Goal: Find specific page/section: Find specific page/section

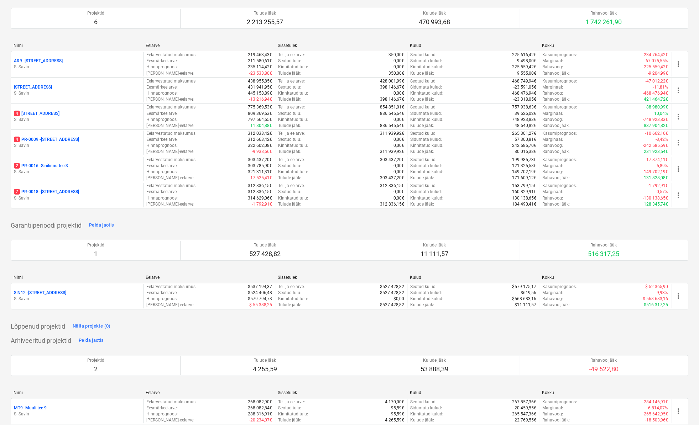
scroll to position [104, 0]
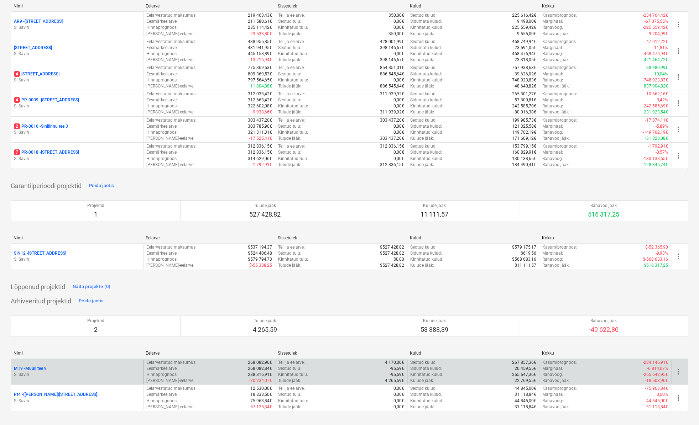
click at [82, 370] on div "MT9 - Muuli tee 9" at bounding box center [77, 369] width 126 height 6
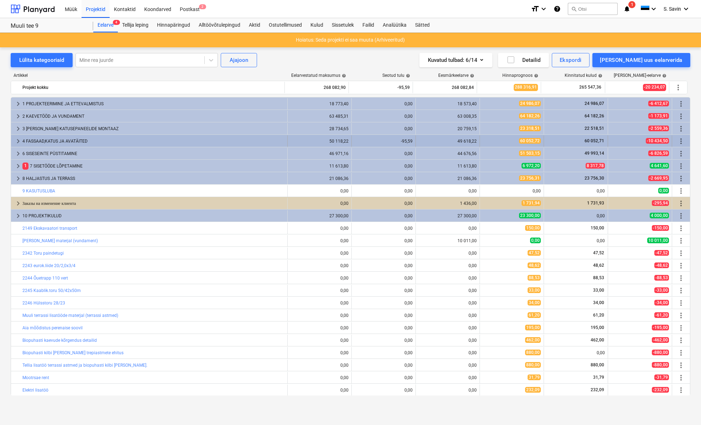
click at [18, 139] on span "keyboard_arrow_right" at bounding box center [18, 141] width 9 height 9
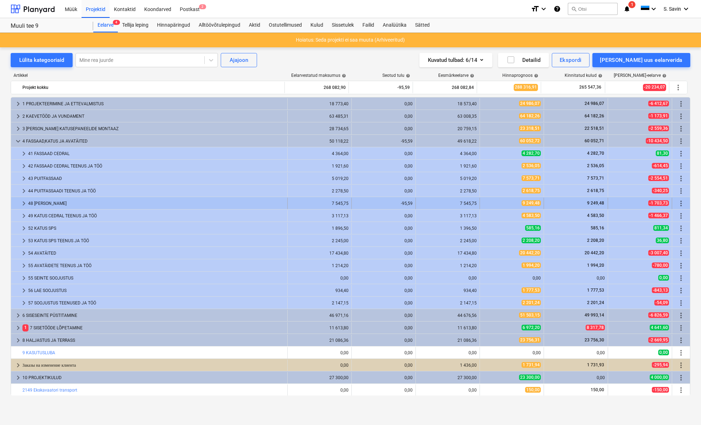
click at [22, 202] on span "keyboard_arrow_right" at bounding box center [24, 203] width 9 height 9
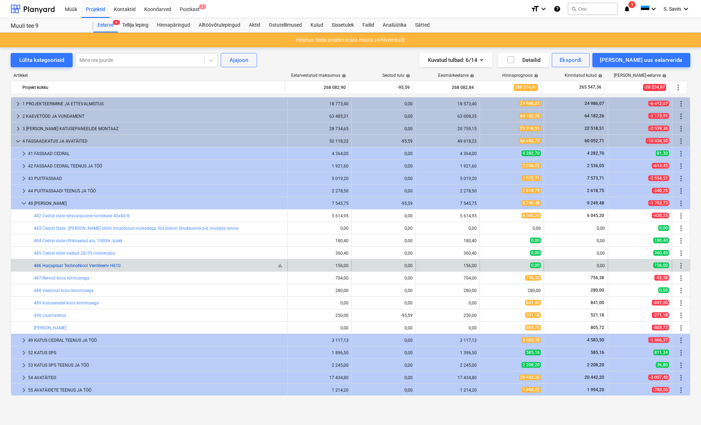
click at [97, 268] on link "486 Harjaplaat TechnoNicol Ventileeriv H610" at bounding box center [77, 265] width 87 height 5
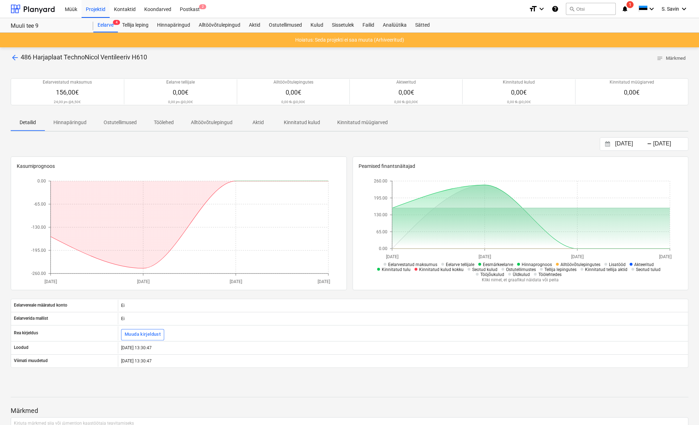
click at [13, 61] on span "arrow_back" at bounding box center [15, 57] width 9 height 9
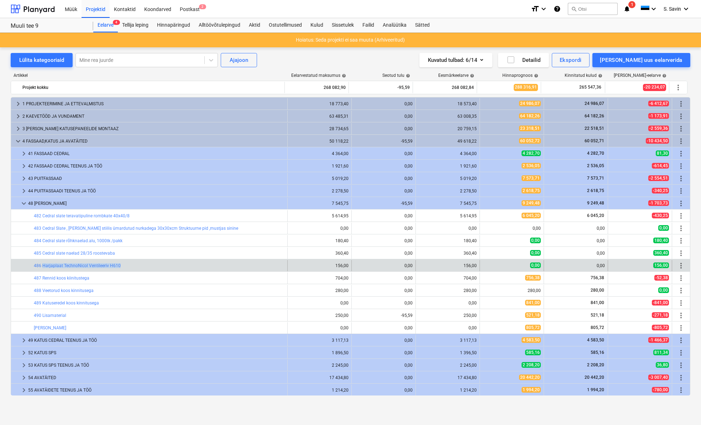
drag, startPoint x: 117, startPoint y: 267, endPoint x: 42, endPoint y: 270, distance: 74.5
click at [42, 270] on div "bar_chart 486 Harjaplaat TechnoNicol Ventileeriv H610" at bounding box center [159, 265] width 251 height 11
drag, startPoint x: 42, startPoint y: 270, endPoint x: 48, endPoint y: 266, distance: 7.0
copy link "Harjaplaat TechnoNicol Ventileeriv H610"
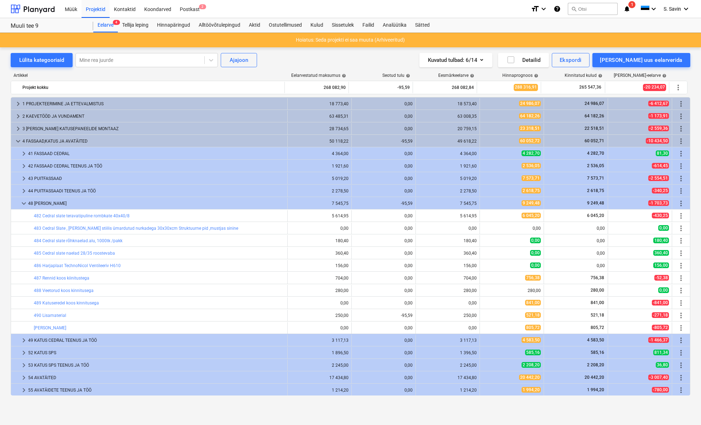
click at [187, 72] on div "Artikkel Eelarvestatud maksumus help Seotud tulu help Eesmärkeelarve help Hinna…" at bounding box center [351, 235] width 680 height 337
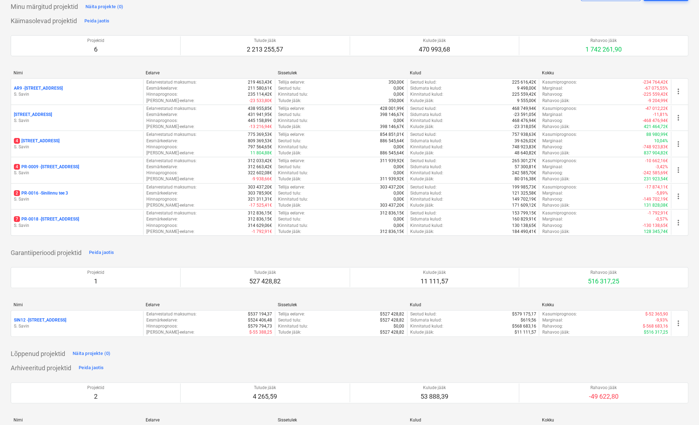
scroll to position [97, 0]
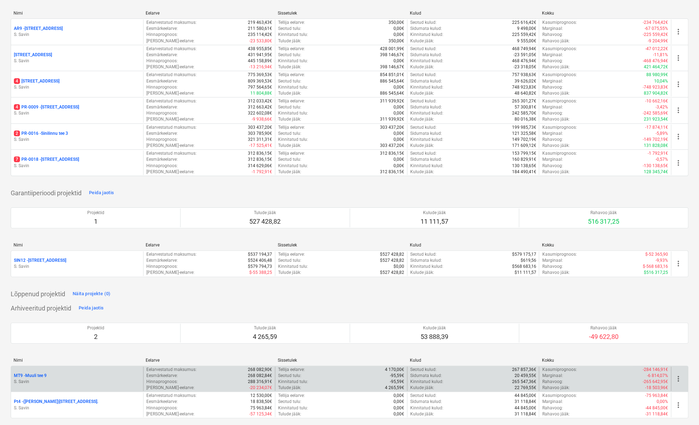
click at [68, 381] on p "S. Savin" at bounding box center [77, 382] width 126 height 6
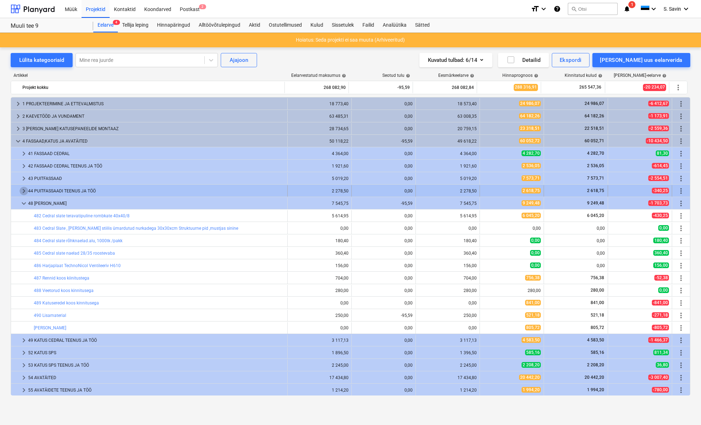
click at [25, 190] on span "keyboard_arrow_right" at bounding box center [24, 191] width 9 height 9
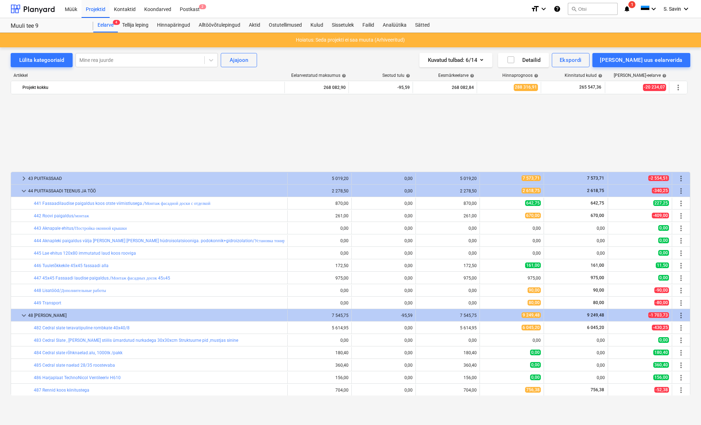
scroll to position [97, 0]
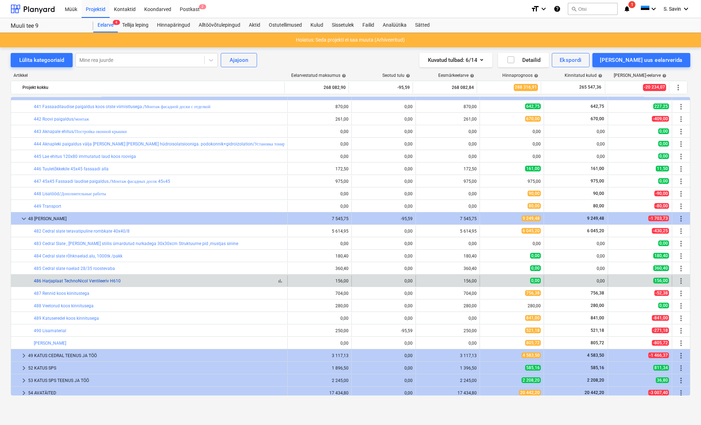
click at [80, 283] on link "486 Harjaplaat TechnoNicol Ventileeriv H610" at bounding box center [77, 281] width 87 height 5
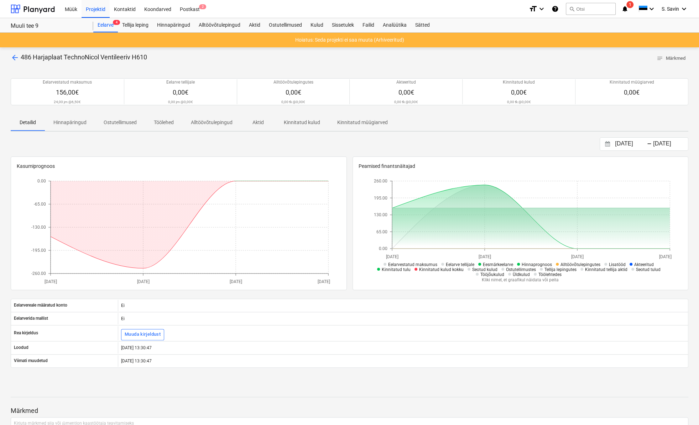
click at [15, 61] on span "arrow_back" at bounding box center [15, 57] width 9 height 9
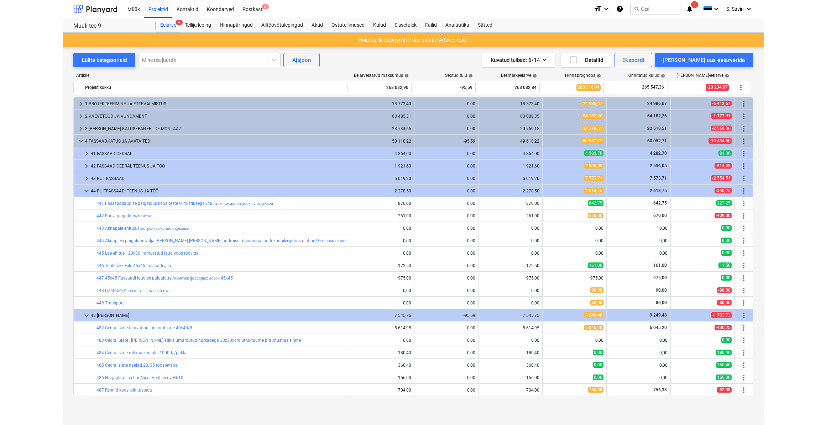
scroll to position [97, 0]
